Goal: Information Seeking & Learning: Find specific fact

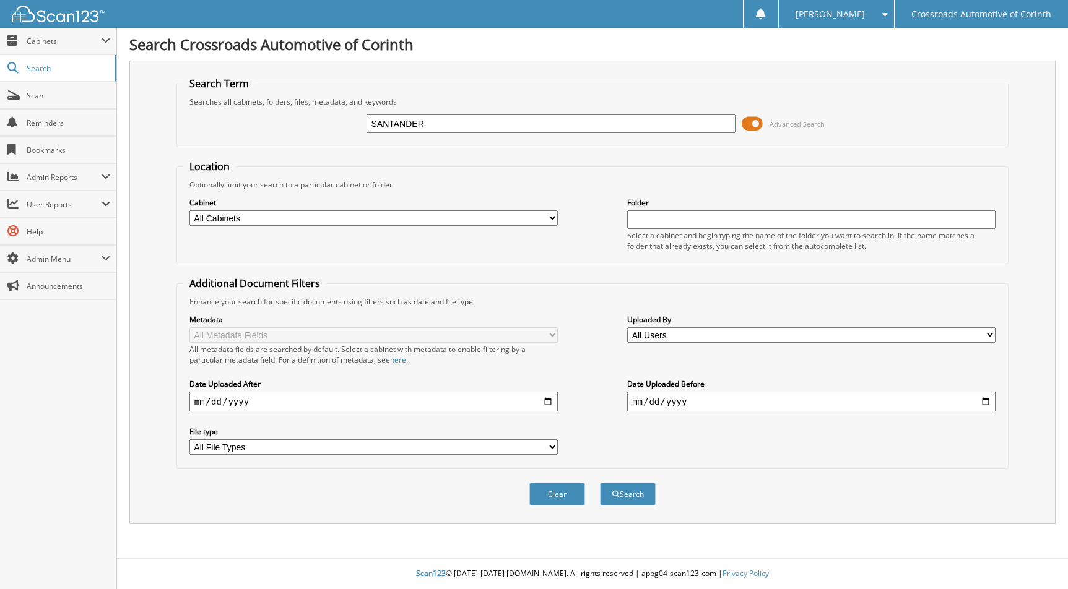
type input "SANTANDER"
click at [600, 483] on button "Search" at bounding box center [628, 494] width 56 height 23
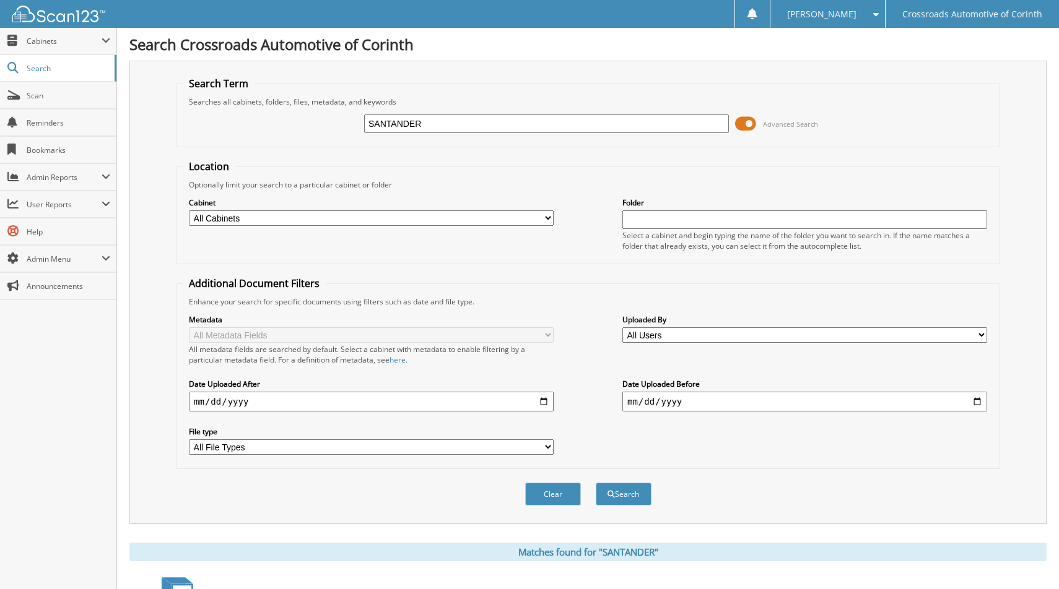
click at [446, 219] on select "All Cabinets ACCOUNTS PAYABLE ACCOUNTS RECEIVABLE ACTIVE EMPLOYEE FILES ADVERTI…" at bounding box center [371, 218] width 365 height 15
select select "2337"
click at [189, 211] on select "All Cabinets ACCOUNTS PAYABLE ACCOUNTS RECEIVABLE ACTIVE EMPLOYEE FILES ADVERTI…" at bounding box center [371, 218] width 365 height 15
click at [614, 495] on button "Search" at bounding box center [624, 494] width 56 height 23
click at [617, 503] on button "Search" at bounding box center [624, 494] width 56 height 23
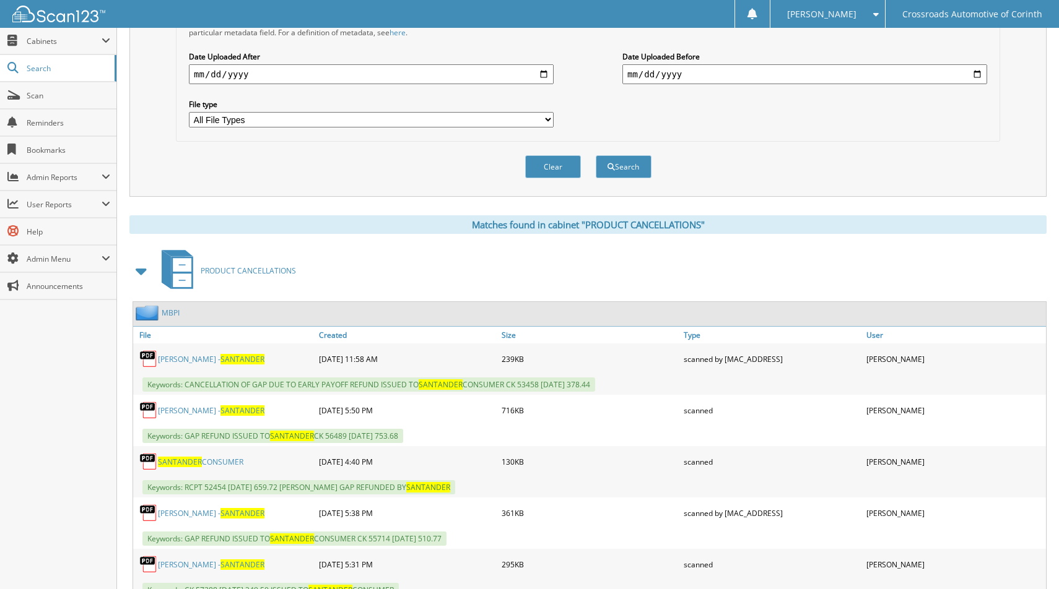
scroll to position [330, 0]
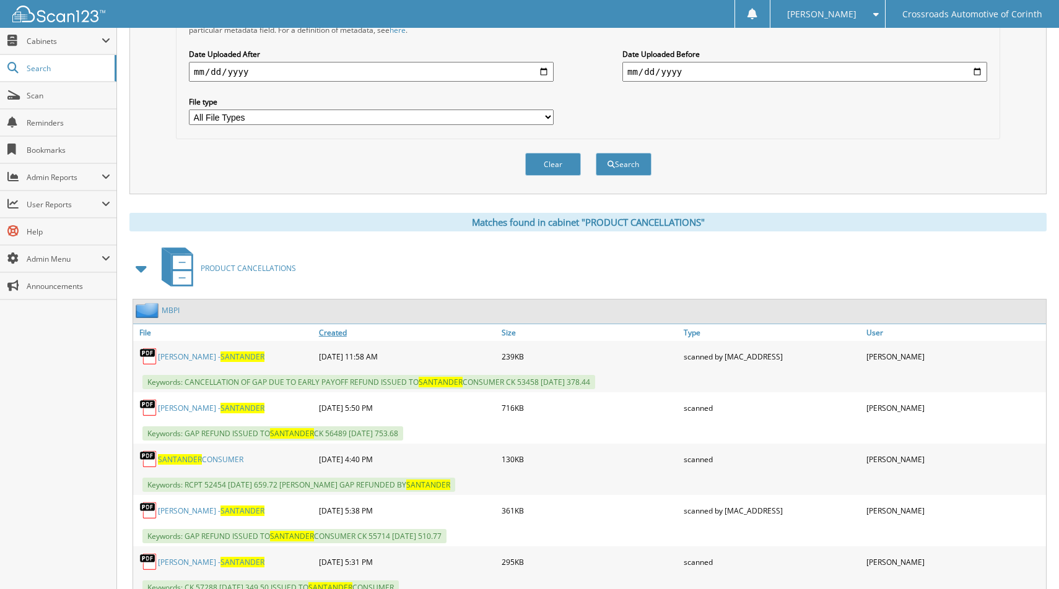
click at [339, 332] on link "Created" at bounding box center [407, 332] width 183 height 17
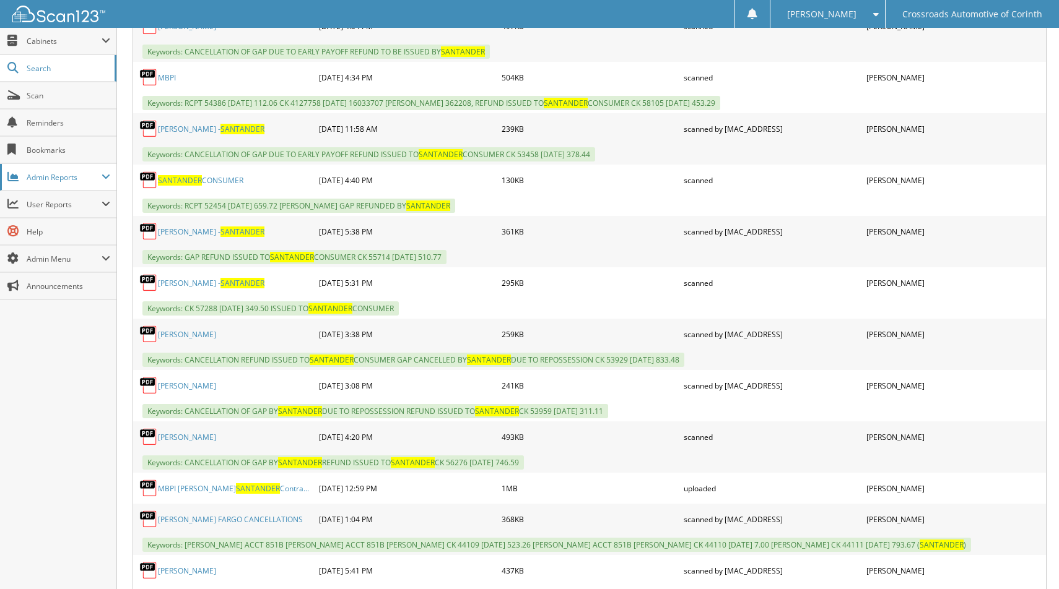
scroll to position [0, 0]
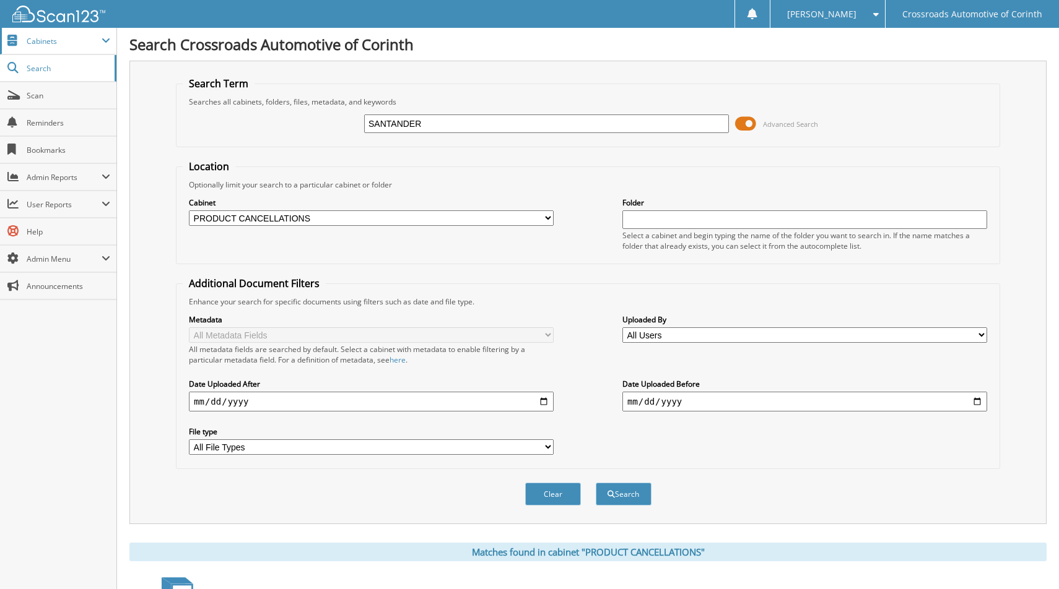
click at [76, 37] on span "Cabinets" at bounding box center [64, 41] width 75 height 11
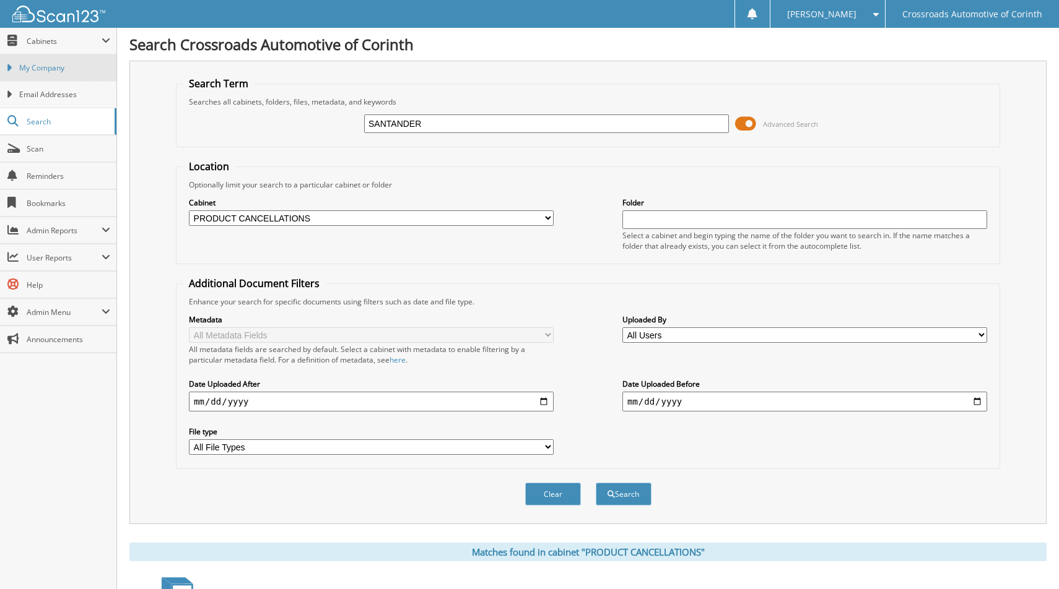
click at [60, 61] on link "My Company" at bounding box center [58, 67] width 116 height 27
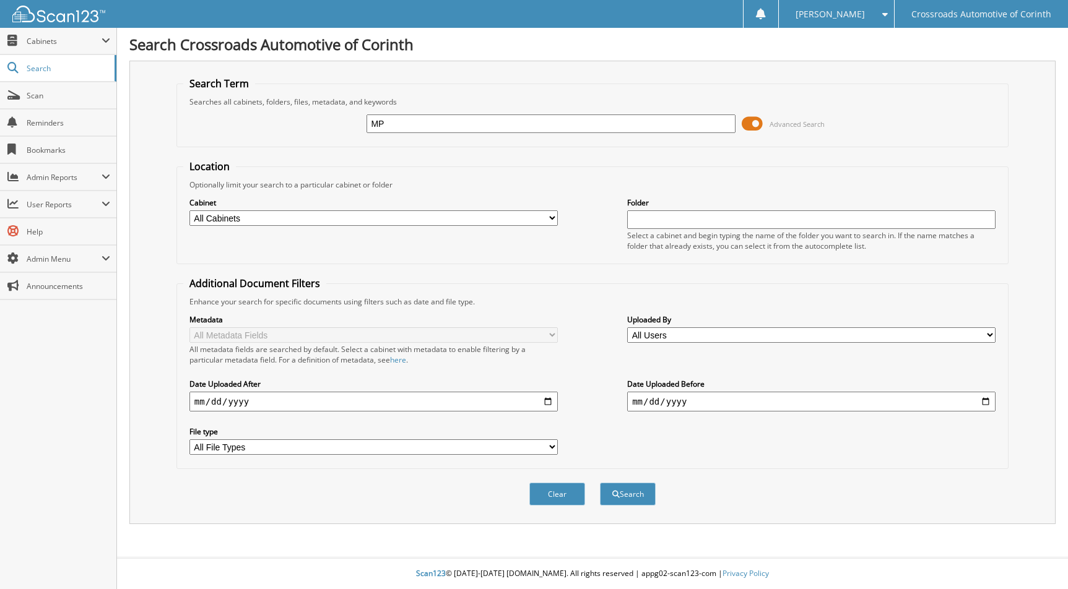
type input "M"
type input "P"
type input "[PERSON_NAME]"
click at [478, 213] on select "All Cabinets ACCOUNTS PAYABLE ACCOUNTS RECEIVABLE ACTIVE EMPLOYEE FILES ADVERTI…" at bounding box center [373, 218] width 368 height 15
select select "2337"
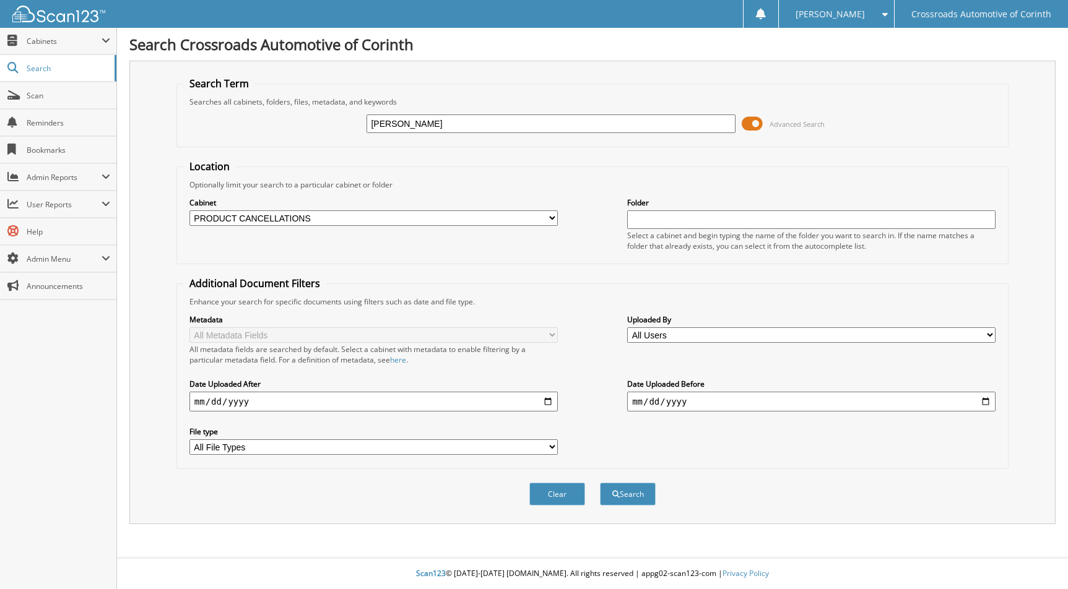
click at [189, 211] on select "All Cabinets ACCOUNTS PAYABLE ACCOUNTS RECEIVABLE ACTIVE EMPLOYEE FILES ADVERTI…" at bounding box center [373, 218] width 368 height 15
click at [709, 220] on input "text" at bounding box center [811, 220] width 368 height 19
type input "MBPI"
click at [622, 498] on button "Search" at bounding box center [628, 494] width 56 height 23
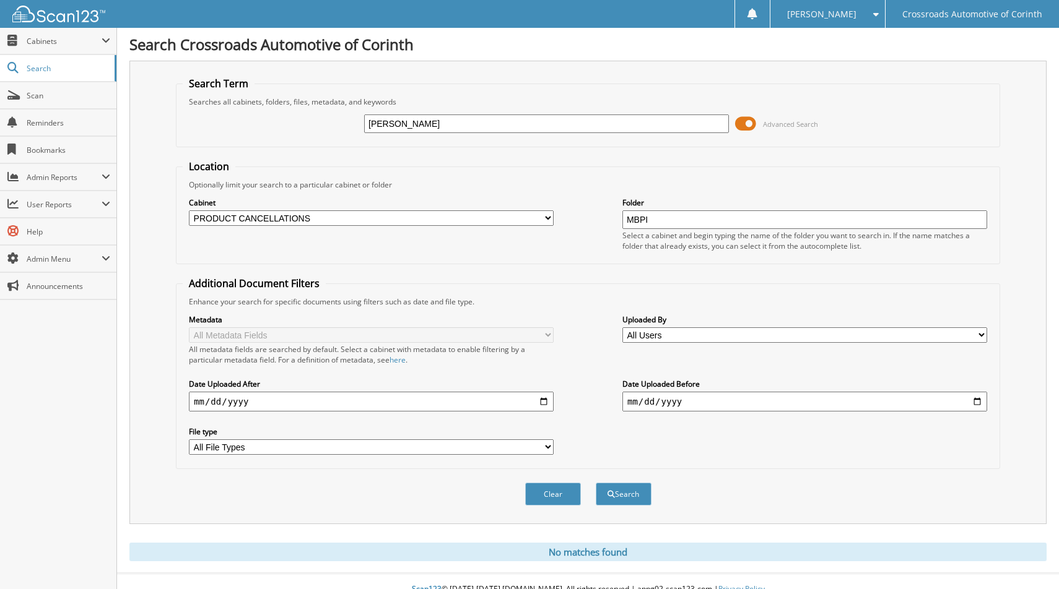
scroll to position [16, 0]
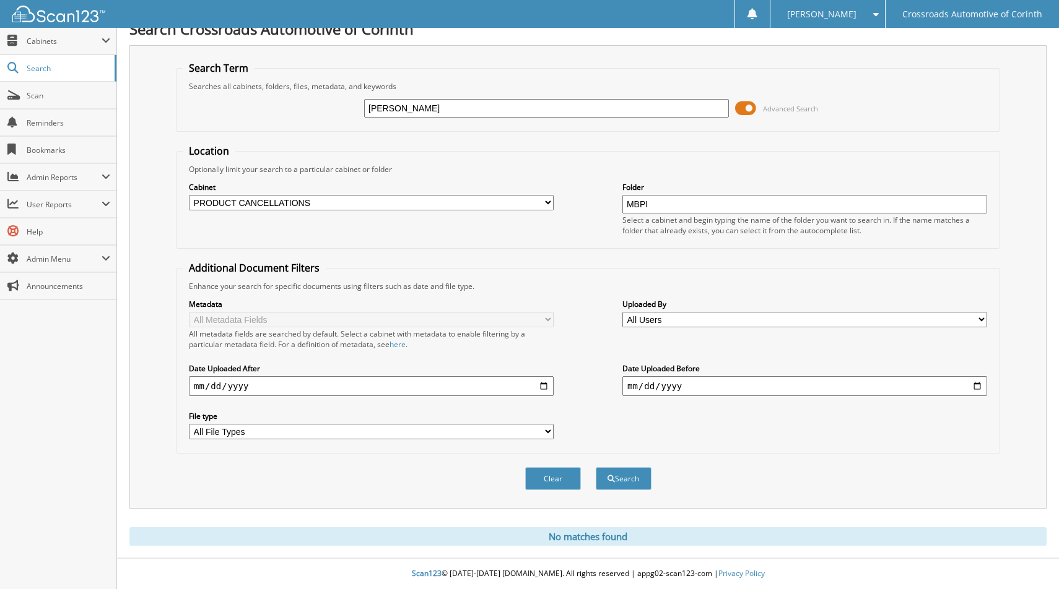
drag, startPoint x: 456, startPoint y: 111, endPoint x: 292, endPoint y: 110, distance: 164.1
click at [292, 110] on div "[PERSON_NAME] Advanced Search" at bounding box center [588, 108] width 811 height 33
type input "[PERSON_NAME]"
click at [596, 468] on button "Search" at bounding box center [624, 479] width 56 height 23
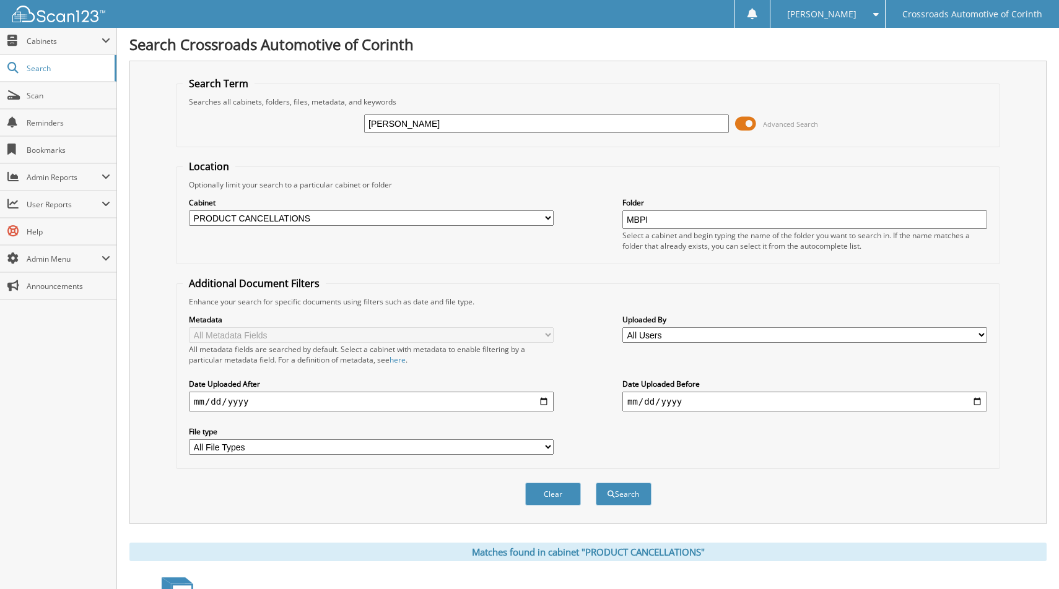
click at [691, 123] on input "[PERSON_NAME]" at bounding box center [546, 124] width 365 height 19
click at [53, 37] on span "Cabinets" at bounding box center [64, 41] width 75 height 11
